Goal: Obtain resource: Download file/media

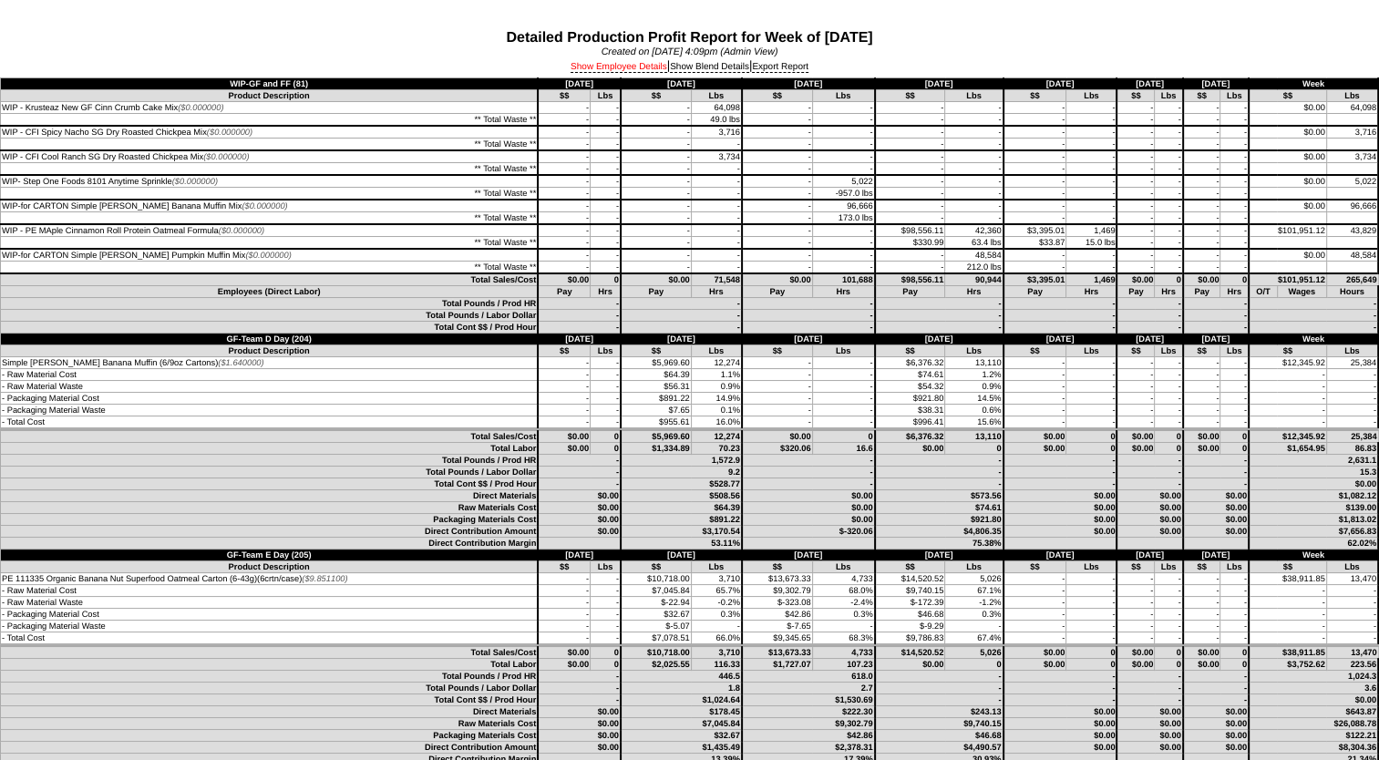
click at [599, 67] on link "Show Employee Details" at bounding box center [619, 67] width 97 height 11
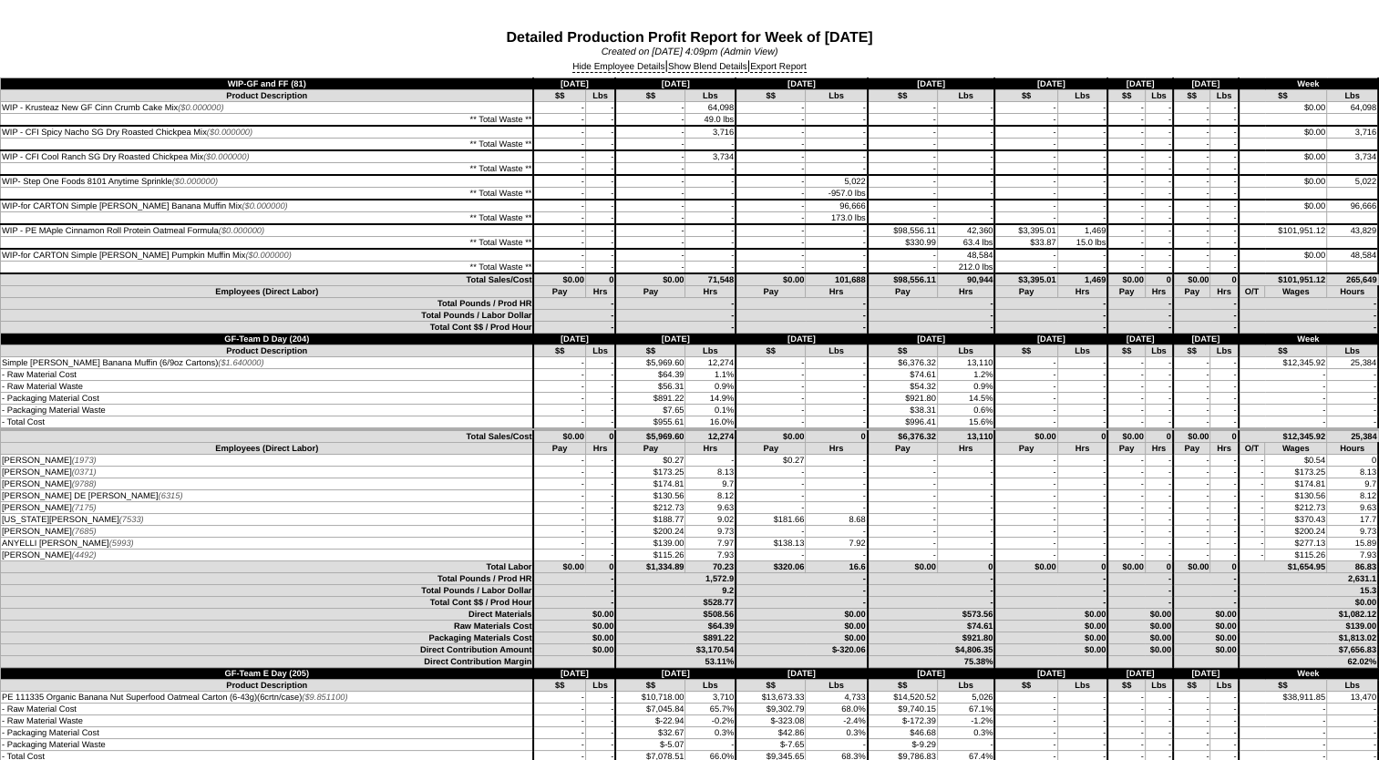
drag, startPoint x: 783, startPoint y: 523, endPoint x: 9, endPoint y: 526, distance: 774.1
click at [9, 526] on tr "VIRGINIA PEREZ (7533) - - $188.77 9.02 $181.66 8.68 - 17.7" at bounding box center [690, 520] width 1379 height 12
click at [709, 573] on td "70.23" at bounding box center [711, 568] width 50 height 12
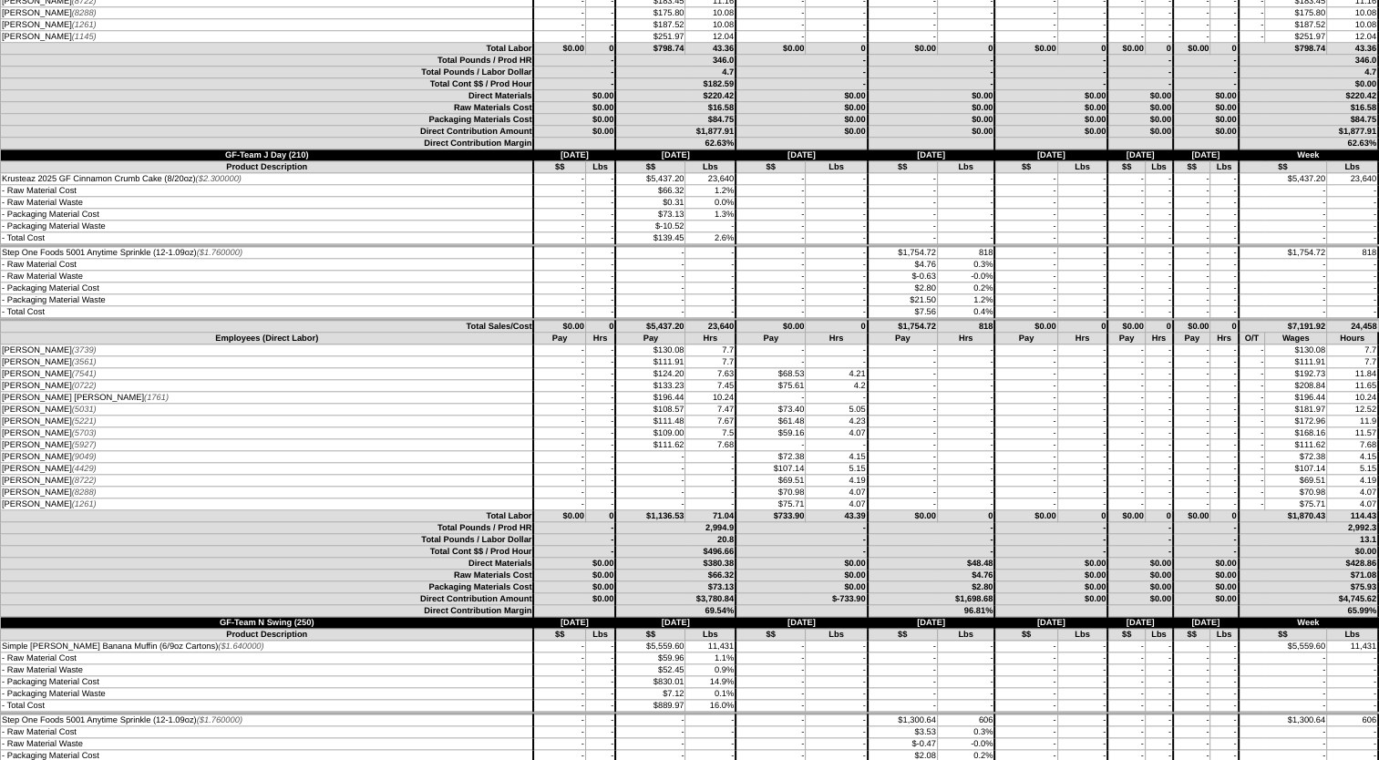
scroll to position [1732, 0]
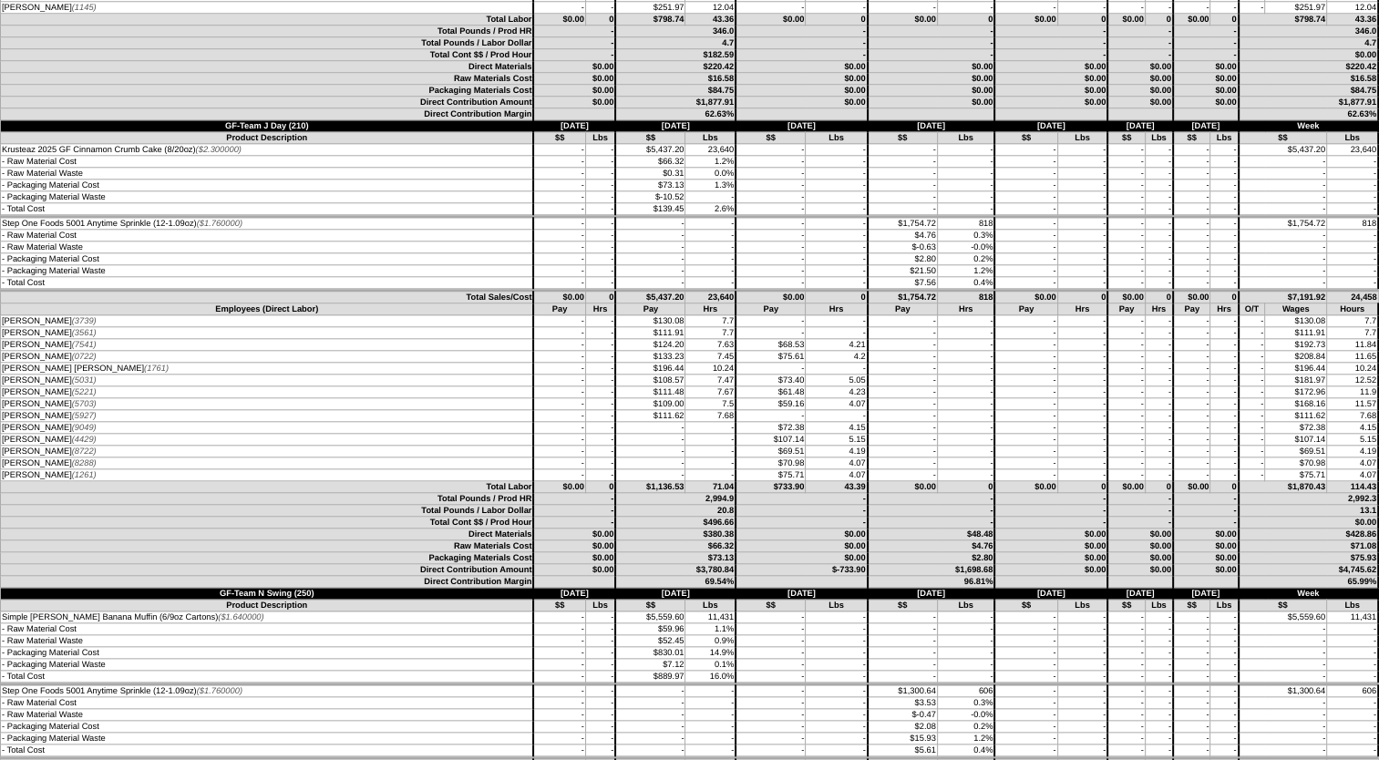
drag, startPoint x: 835, startPoint y: 372, endPoint x: 7, endPoint y: 377, distance: 827.9
click at [7, 351] on tr "DARIALYS CASTILLO (7541) - - $124.20 7.63 $68.53 4.21 -" at bounding box center [690, 345] width 1379 height 12
drag, startPoint x: 836, startPoint y: 408, endPoint x: 2, endPoint y: 407, distance: 834.3
click at [2, 387] on tr "VERONICA VILLASENOR (5031) - - $108.57 7.47 $73.40 5.05 -" at bounding box center [690, 381] width 1379 height 12
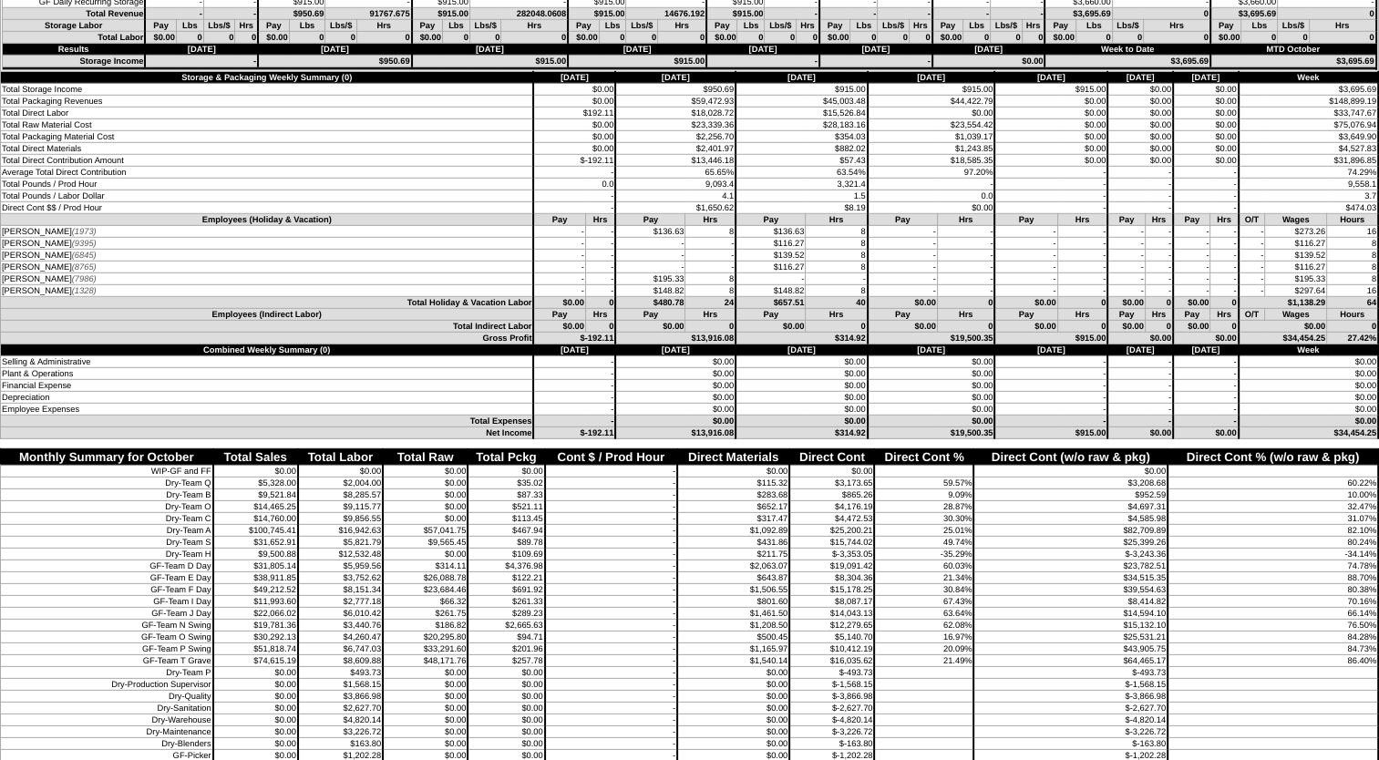
scroll to position [5379, 0]
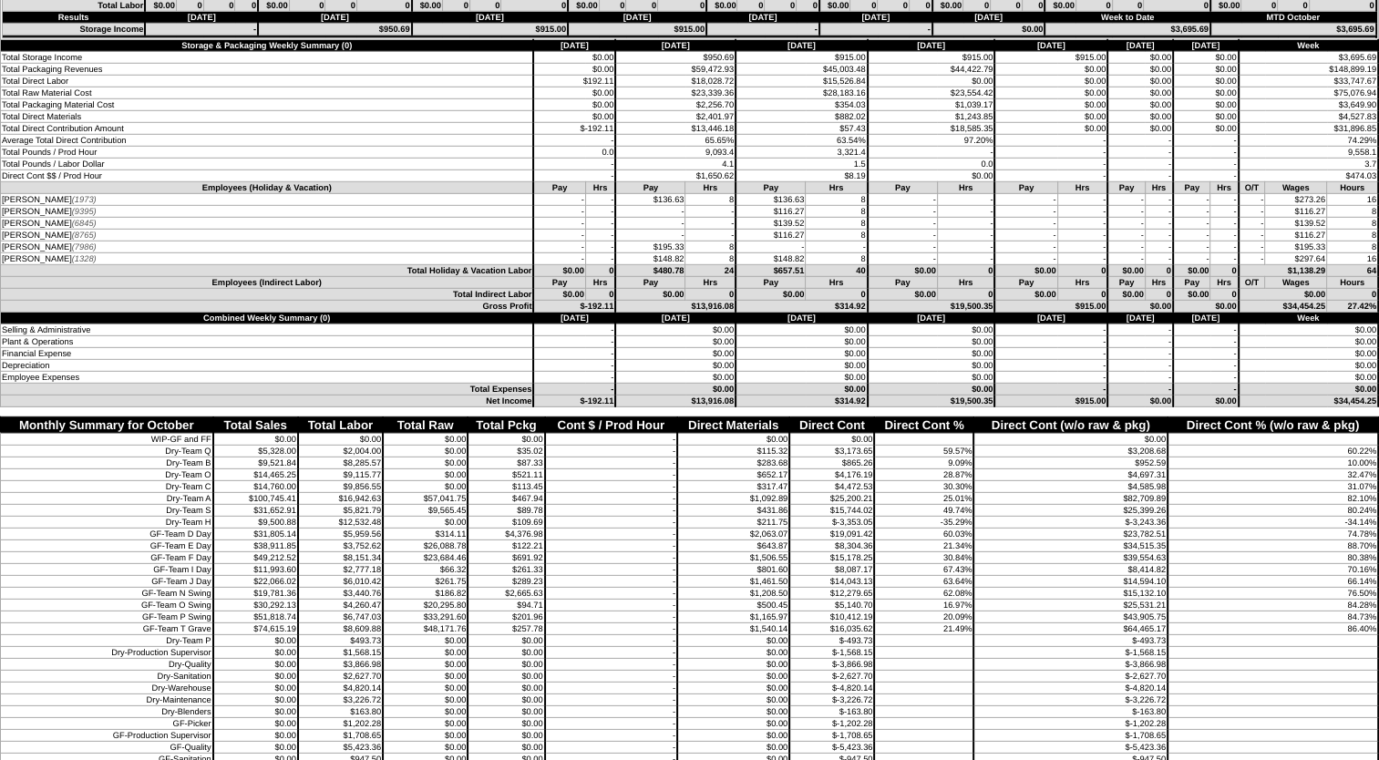
click at [456, 277] on td "Total Holiday & Vacation Labor" at bounding box center [267, 271] width 533 height 12
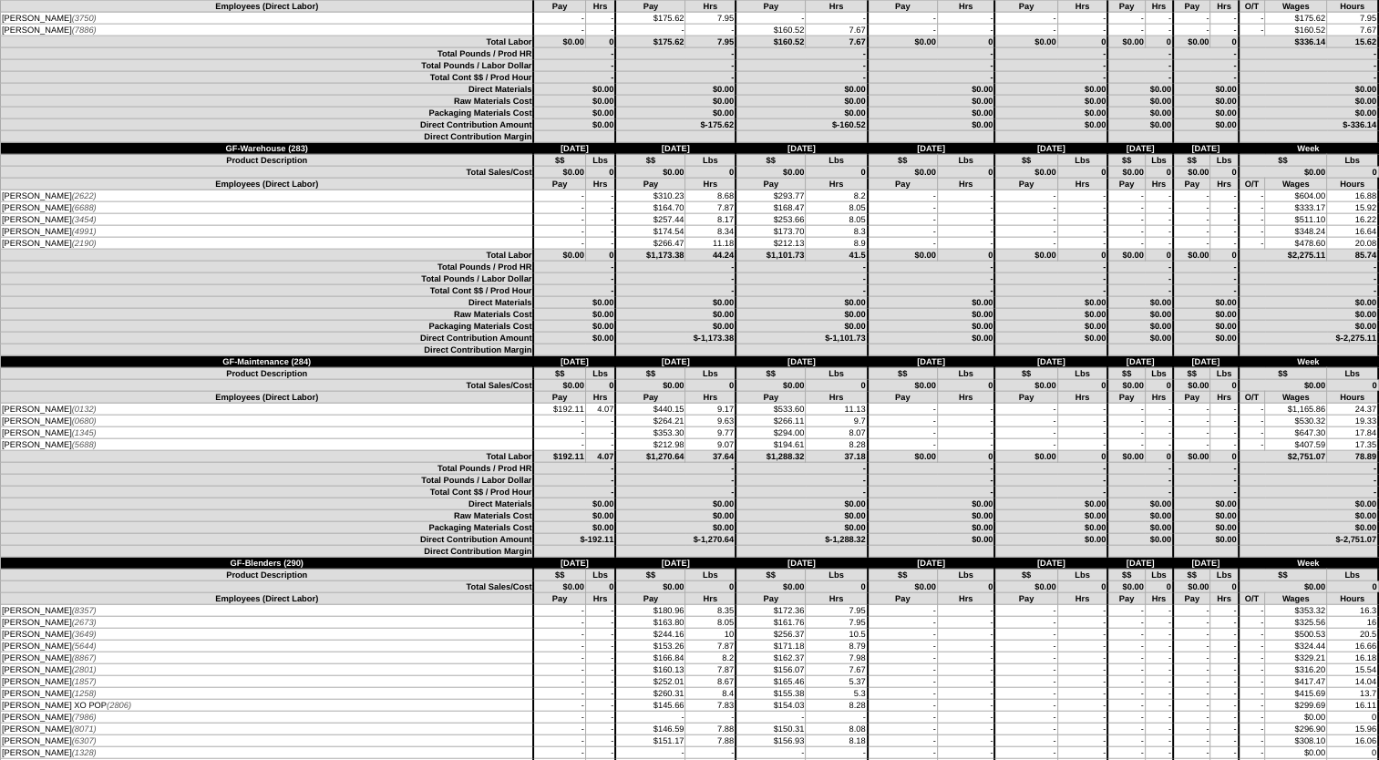
scroll to position [4012, 0]
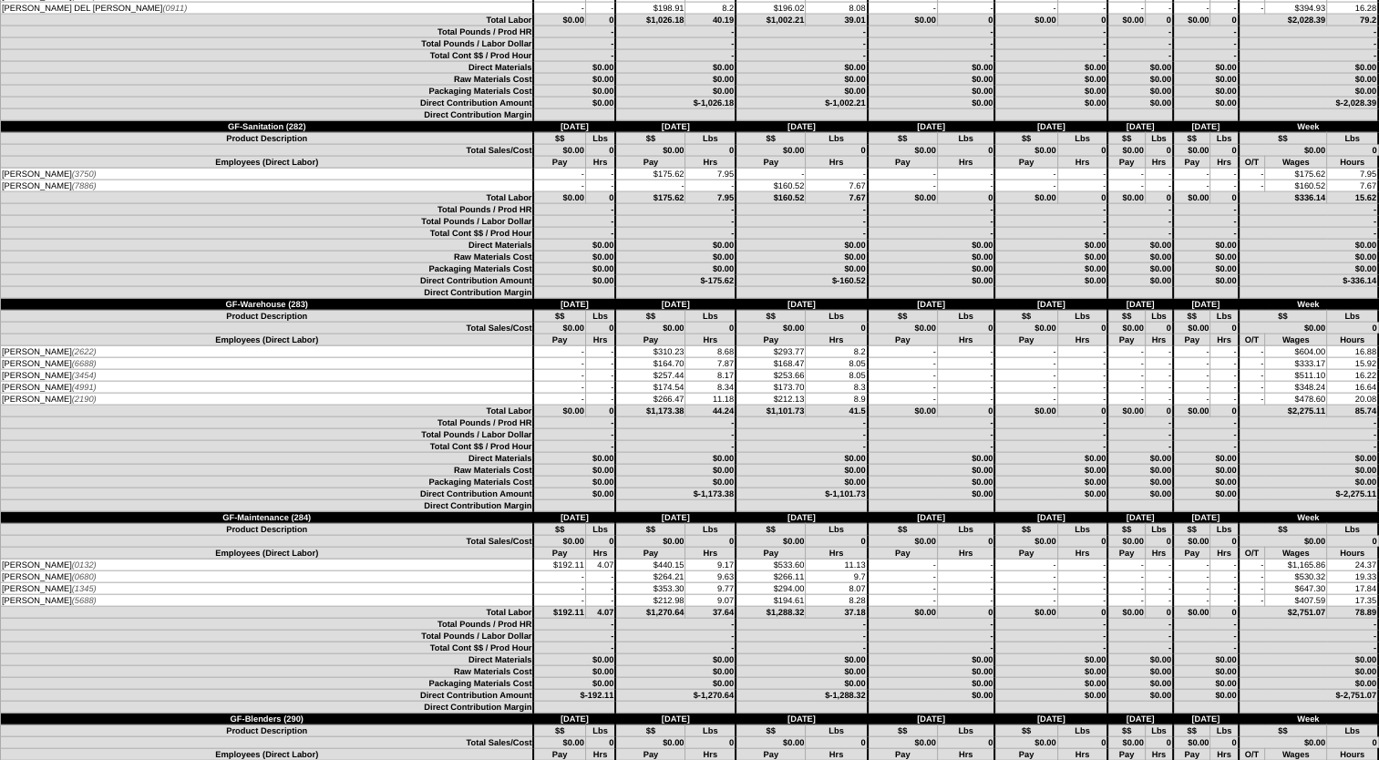
click at [585, 204] on td "0" at bounding box center [600, 198] width 30 height 12
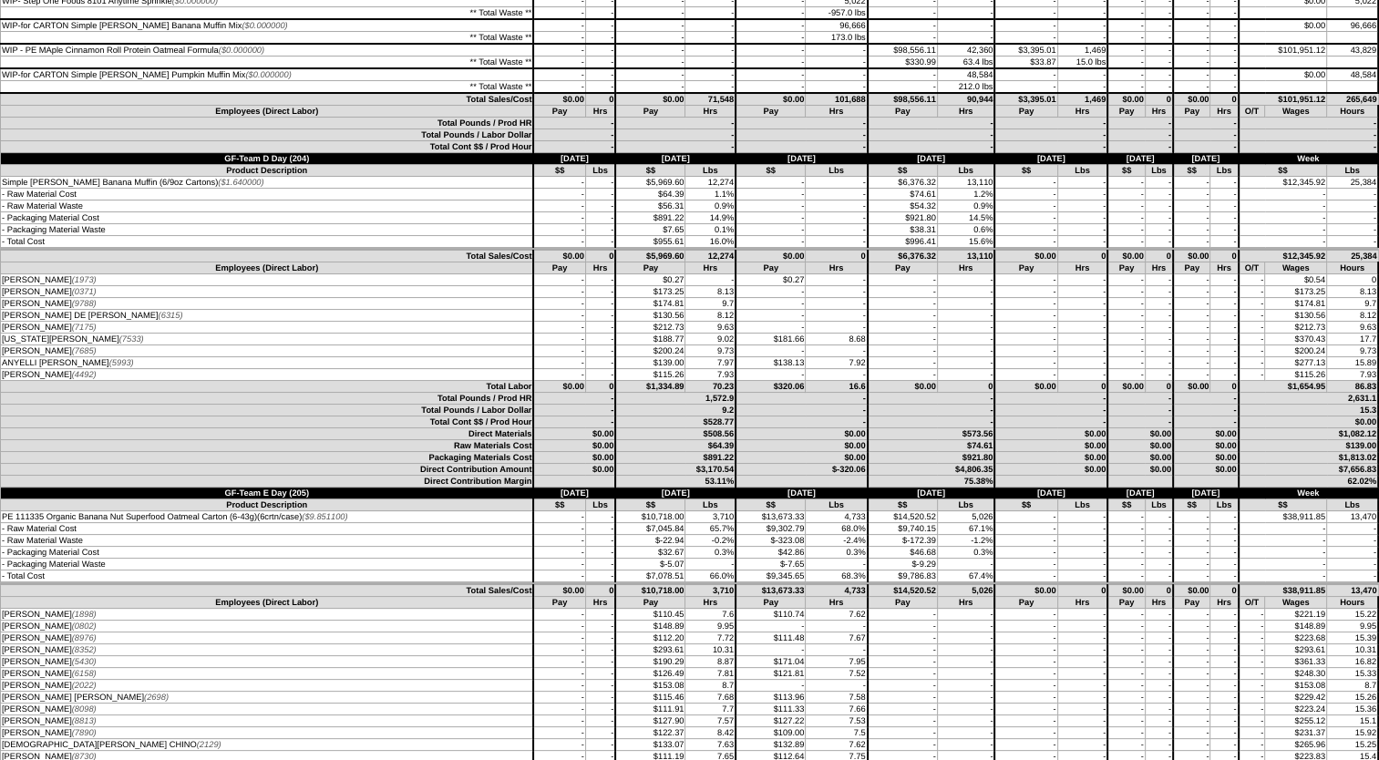
scroll to position [0, 0]
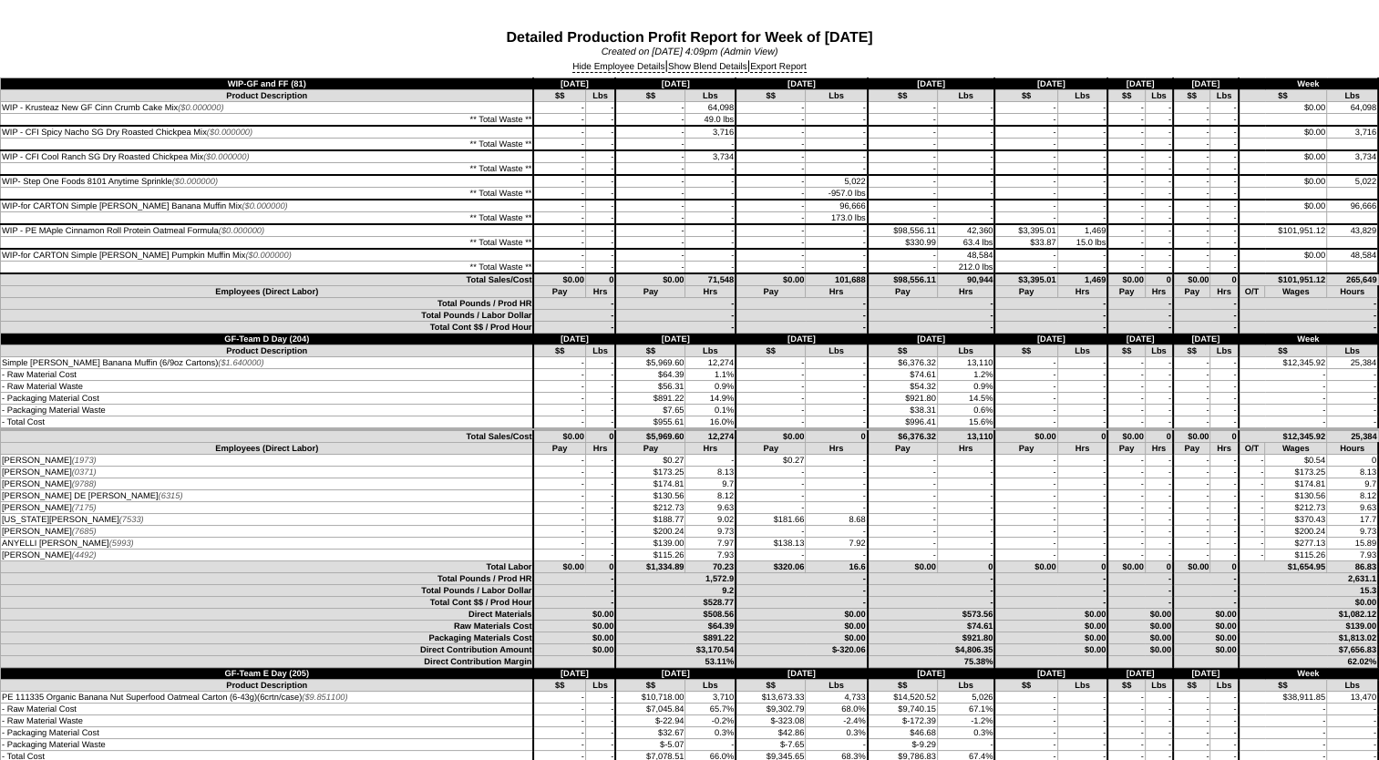
click at [778, 57] on div "Hide Employee Details | Show Blend Details | Export Report" at bounding box center [689, 67] width 1379 height 20
click at [780, 66] on link "Export Report" at bounding box center [778, 67] width 57 height 11
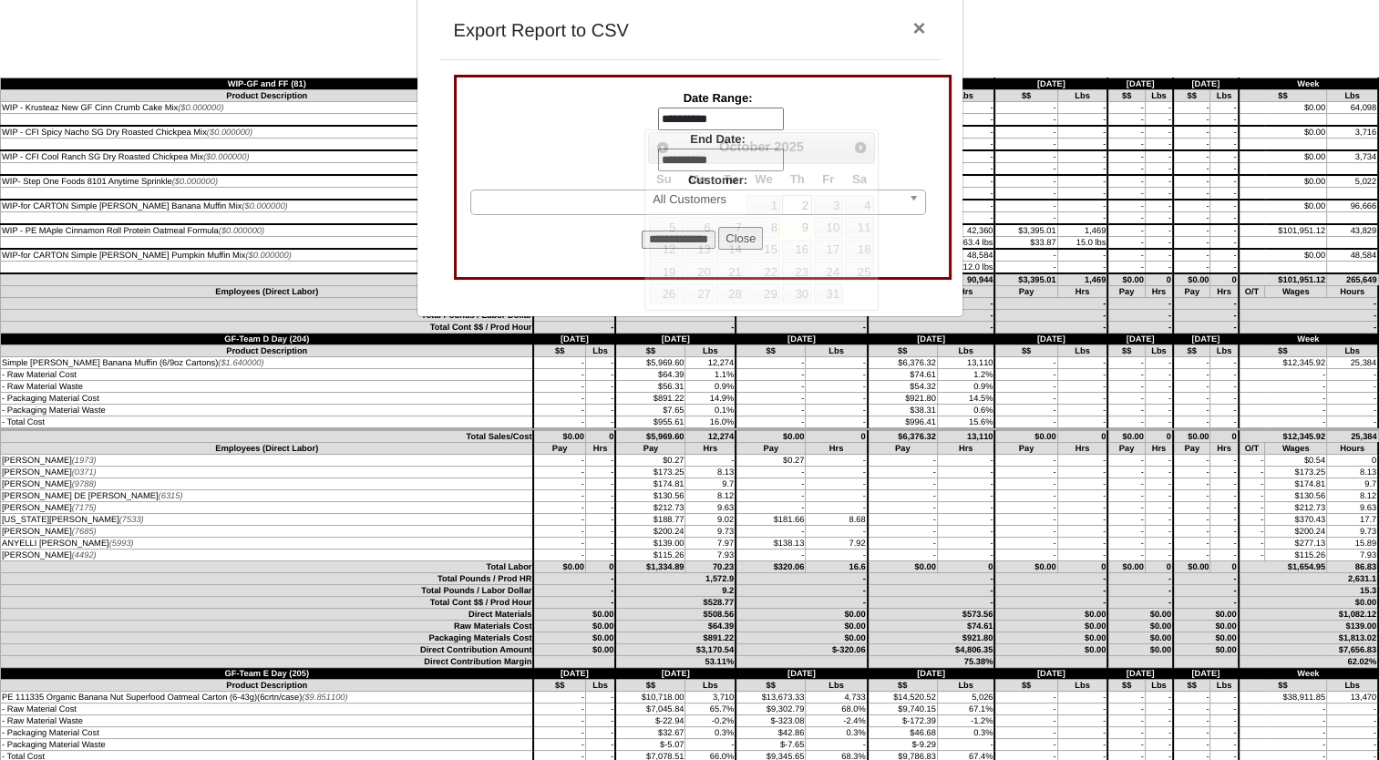
click at [748, 108] on input "**********" at bounding box center [721, 120] width 126 height 24
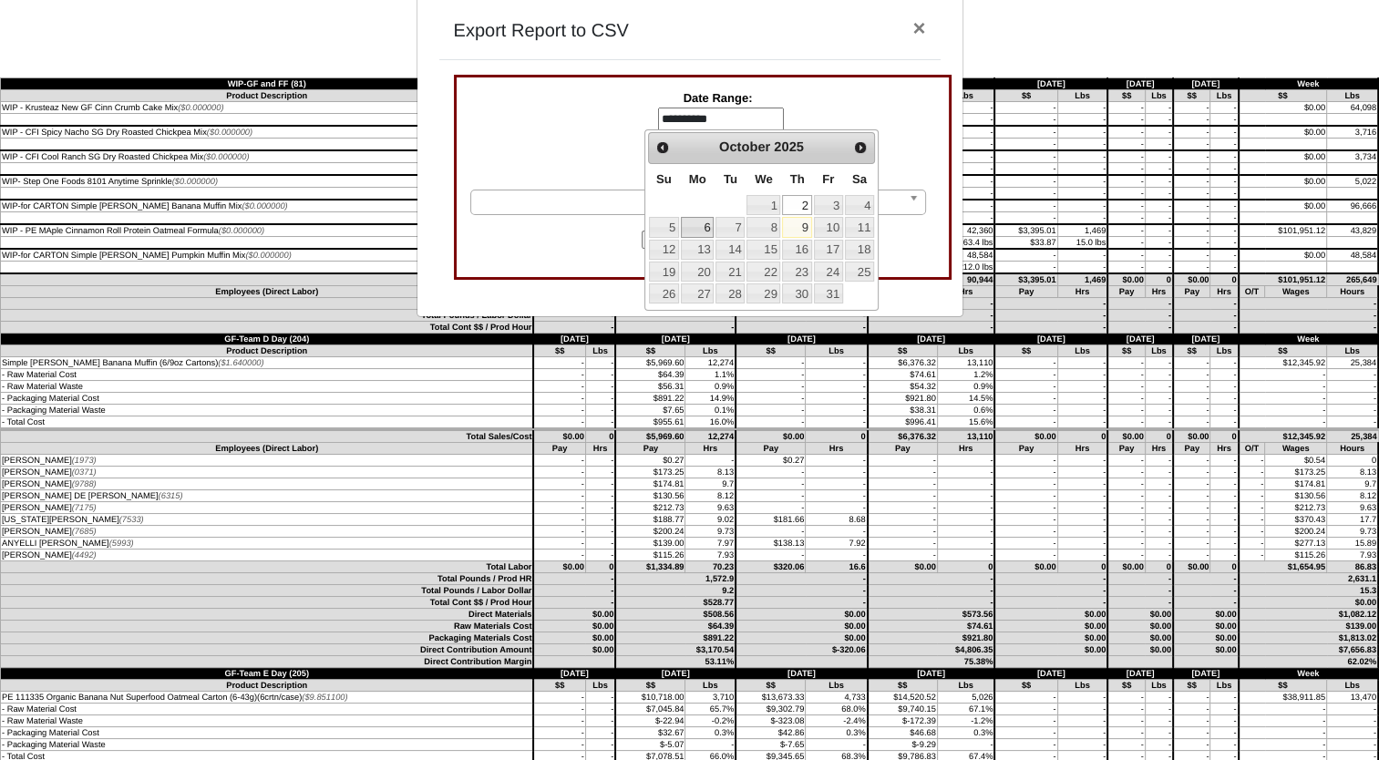
click at [705, 226] on link "6" at bounding box center [697, 227] width 33 height 20
type input "**********"
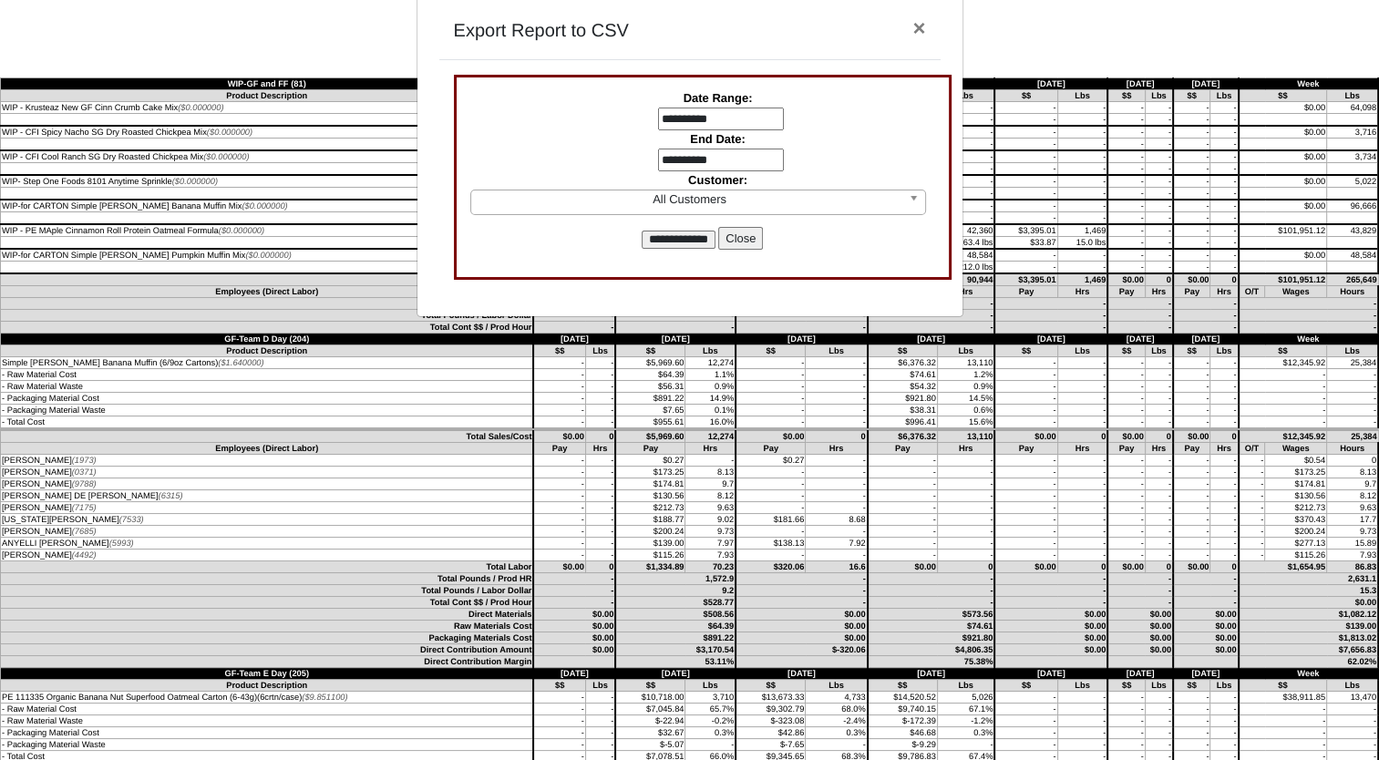
click at [700, 173] on label "Customer:" at bounding box center [720, 180] width 65 height 14
click at [703, 165] on input "**********" at bounding box center [721, 161] width 126 height 24
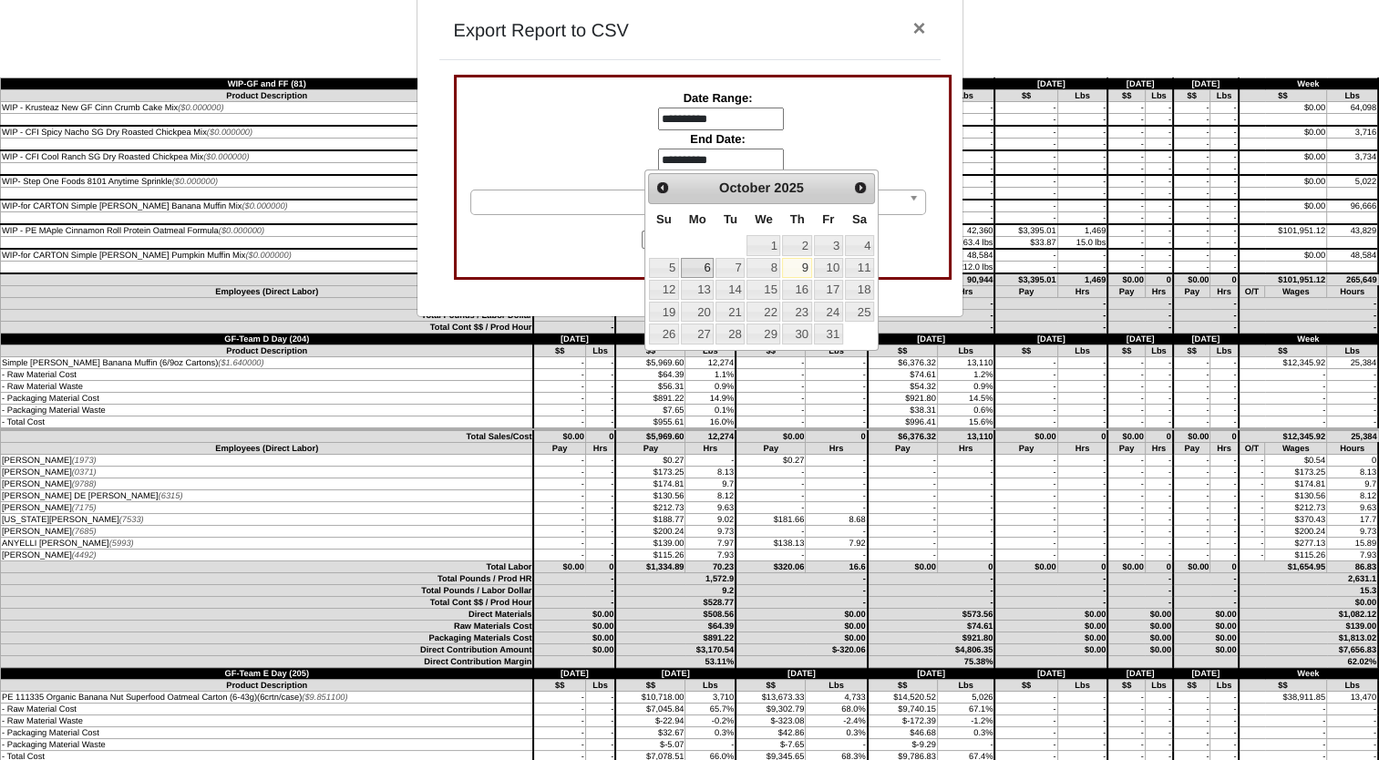
click at [706, 265] on link "6" at bounding box center [697, 268] width 33 height 20
type input "**********"
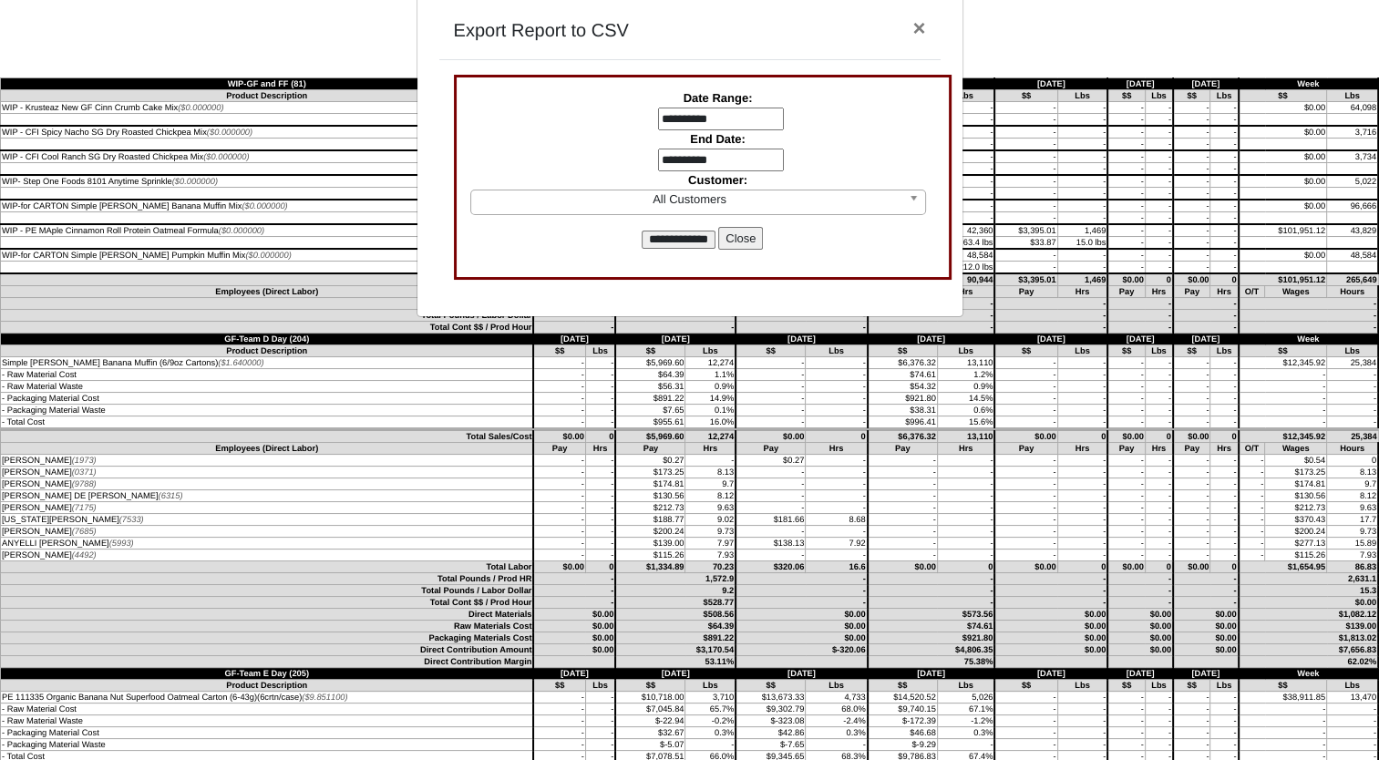
click at [686, 236] on input "**********" at bounding box center [679, 240] width 74 height 18
click at [739, 240] on button "Close" at bounding box center [740, 239] width 45 height 24
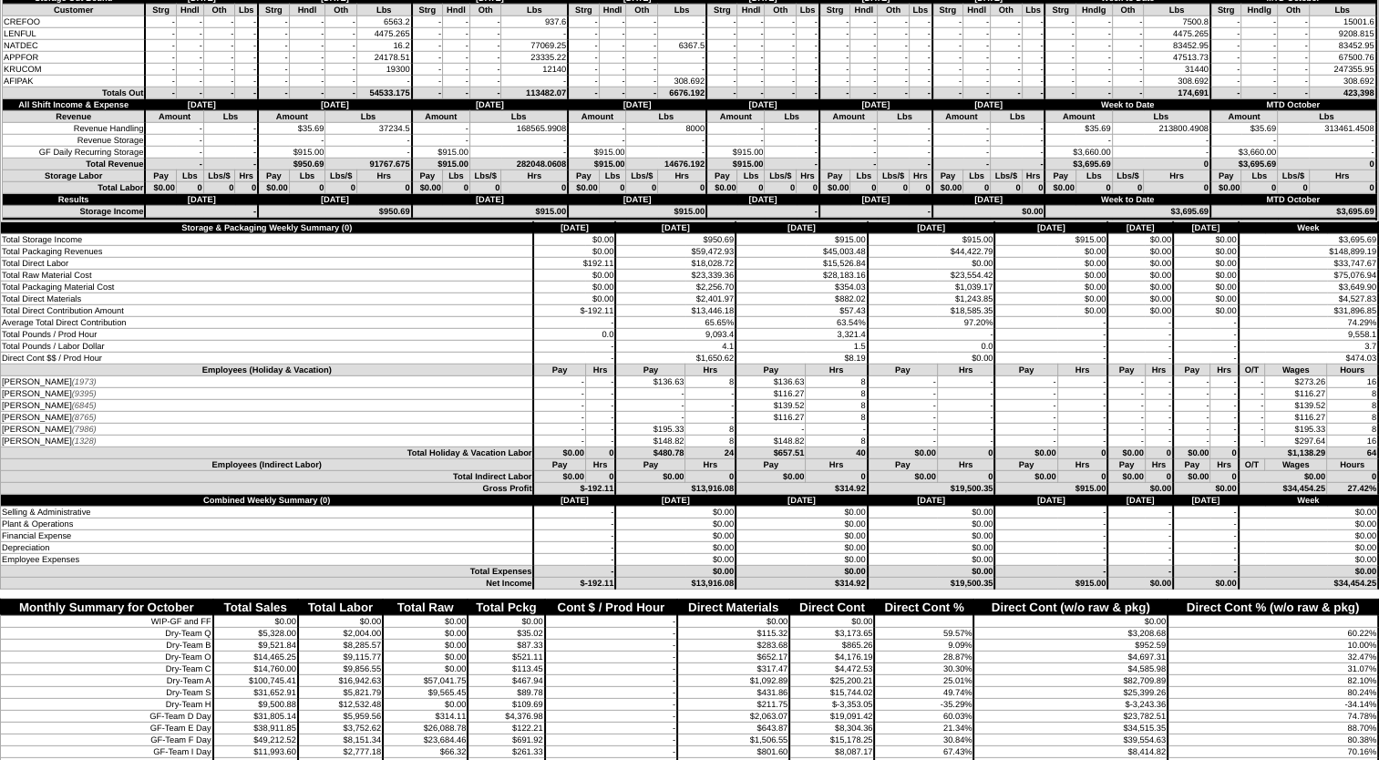
scroll to position [5288, 0]
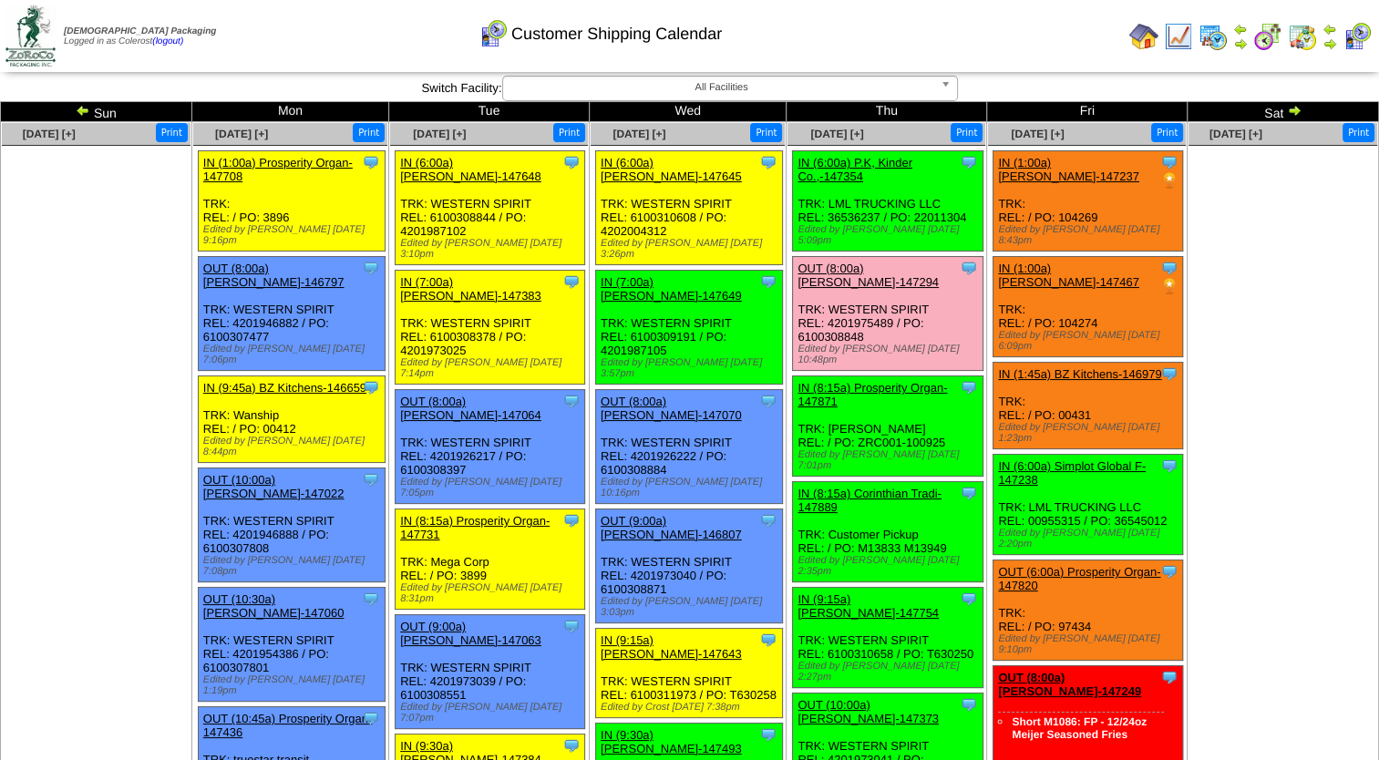
click at [160, 299] on ul at bounding box center [96, 283] width 189 height 274
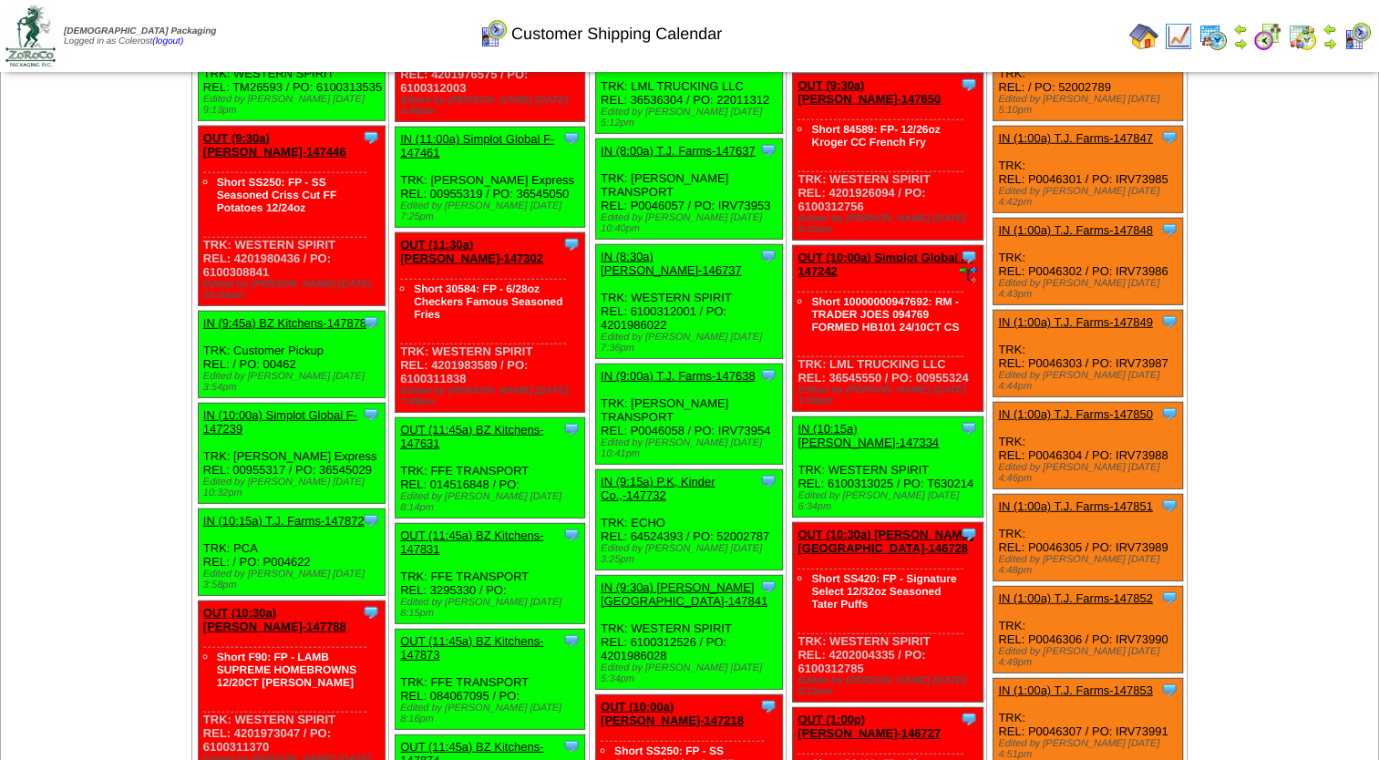
scroll to position [5062, 0]
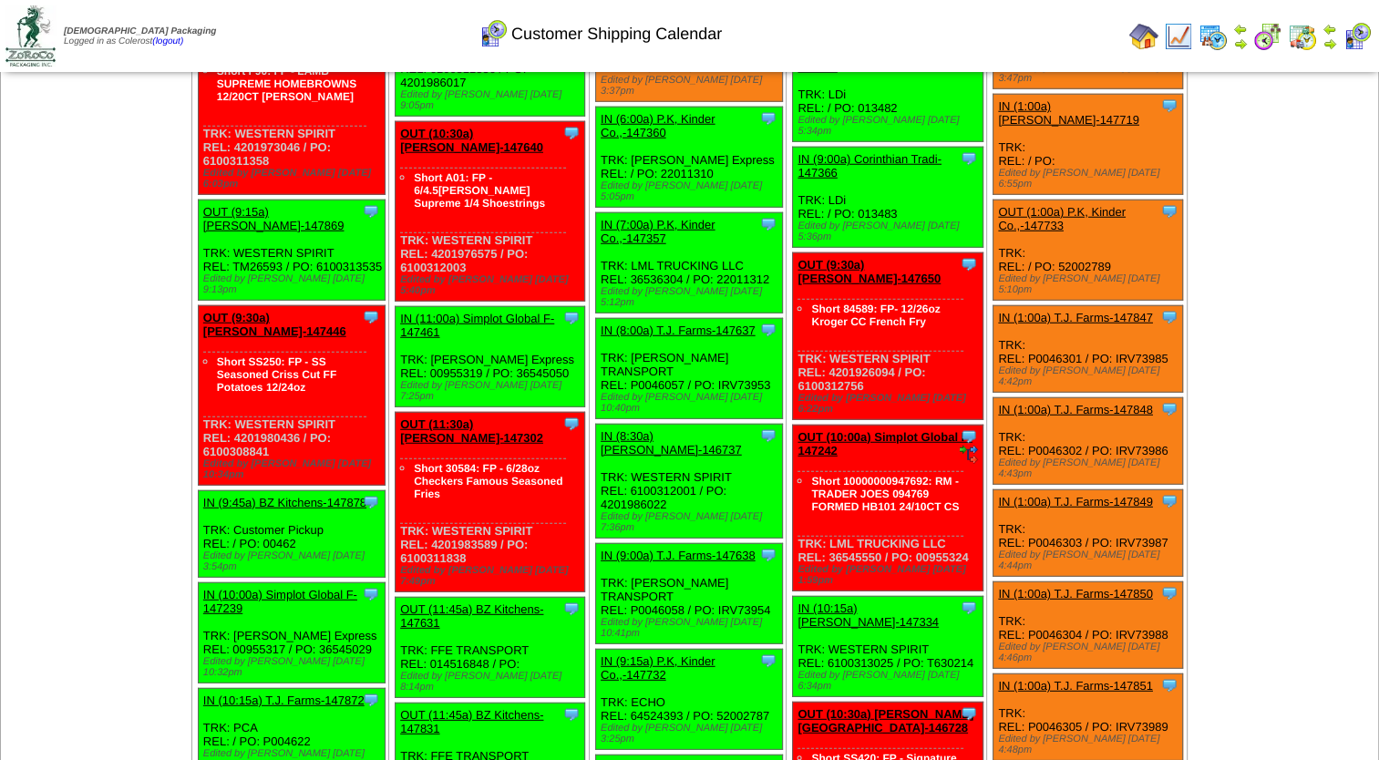
scroll to position [4880, 0]
